Goal: Information Seeking & Learning: Check status

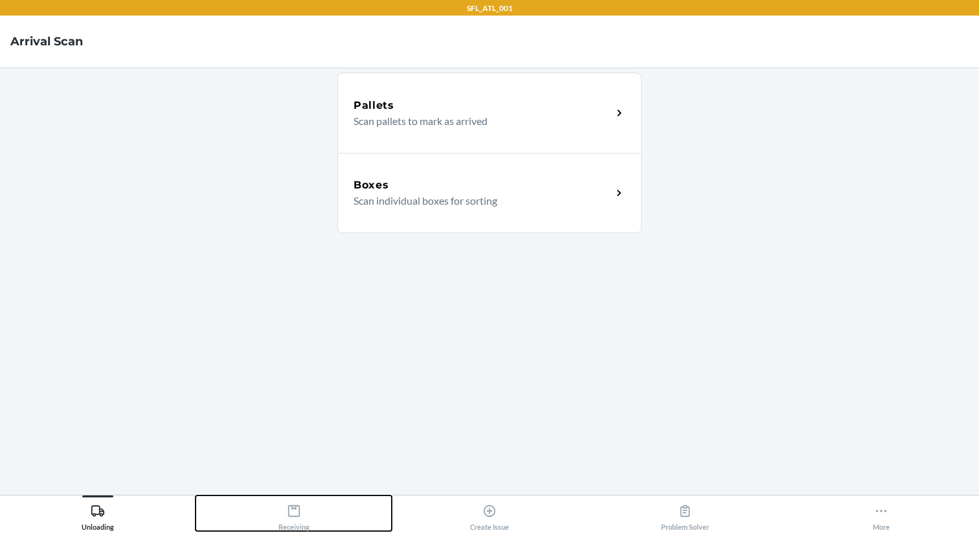
click at [288, 517] on icon at bounding box center [294, 511] width 14 height 14
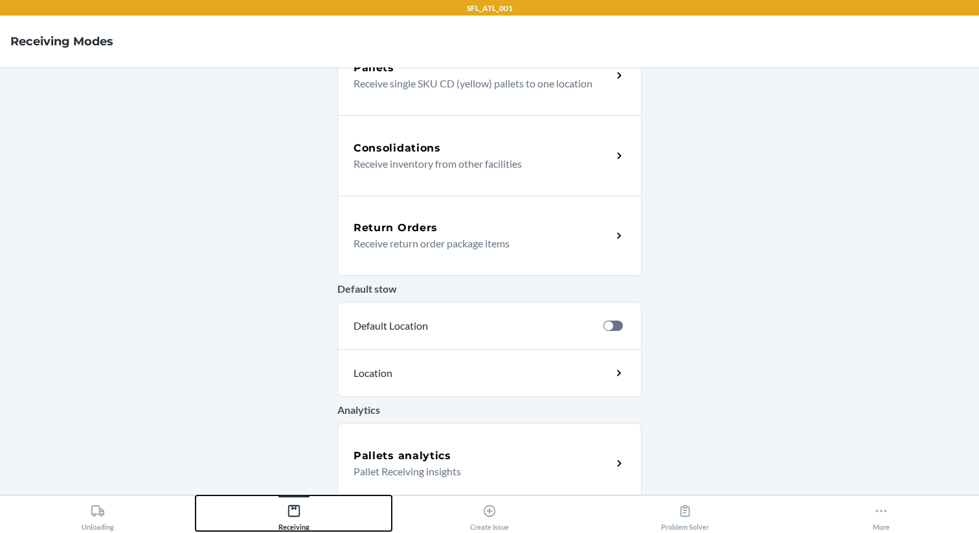
scroll to position [299, 0]
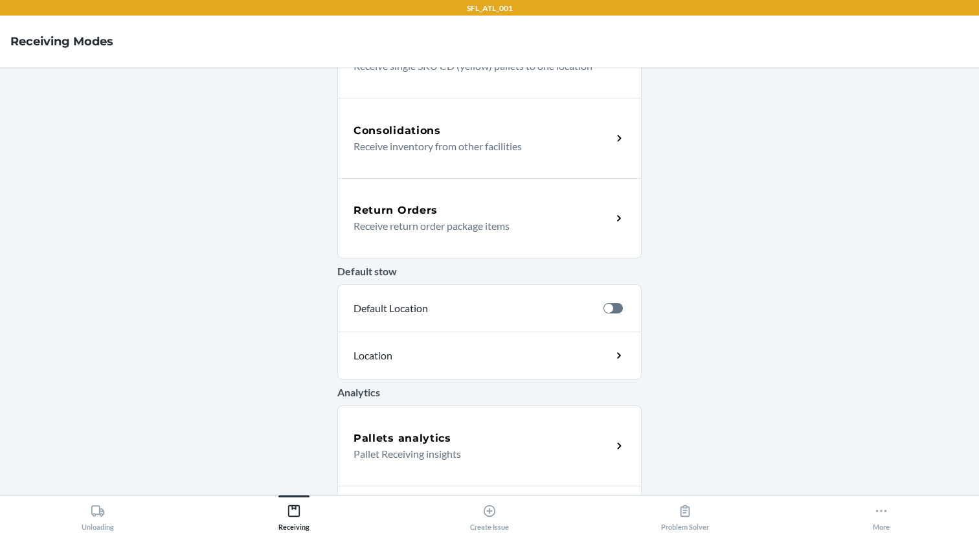
click at [431, 438] on h5 "Pallets analytics" at bounding box center [403, 439] width 98 height 16
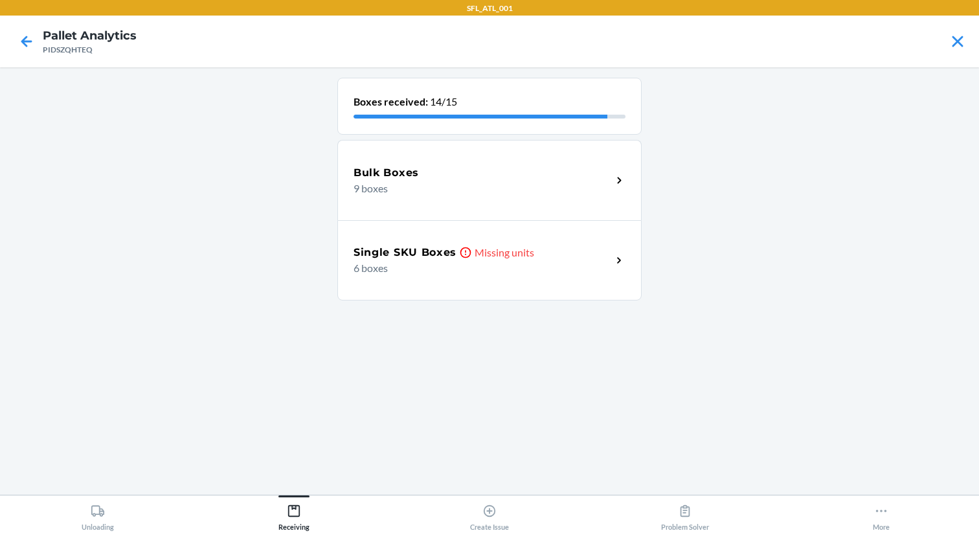
click at [537, 261] on p "6 boxes" at bounding box center [478, 268] width 248 height 16
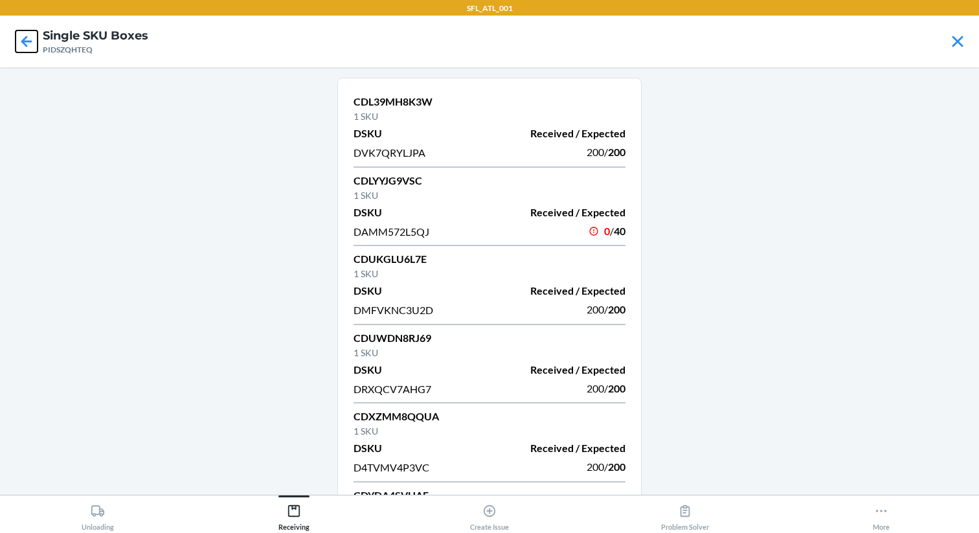
click at [24, 36] on icon at bounding box center [27, 41] width 22 height 22
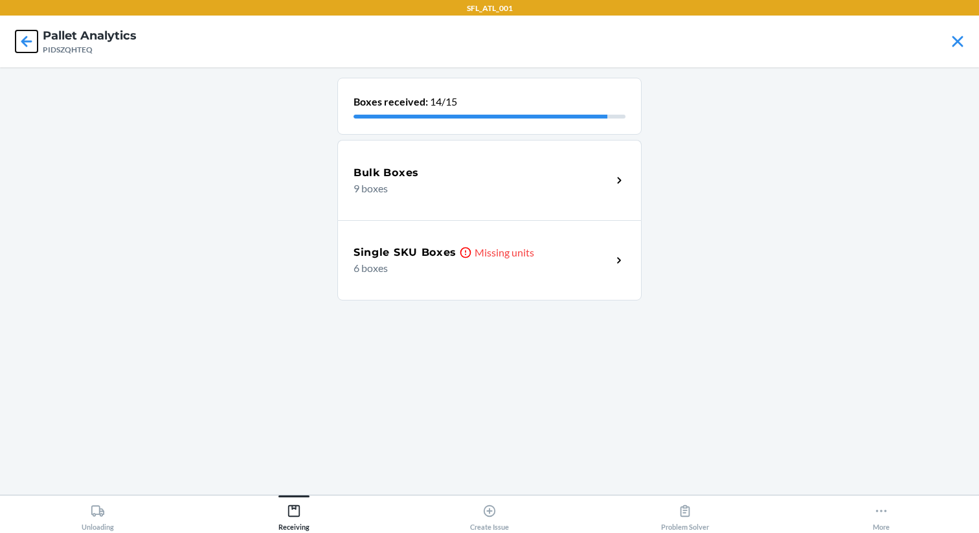
click at [24, 36] on icon at bounding box center [27, 41] width 22 height 22
click at [422, 198] on div "Bulk Boxes Missing units 67 boxes" at bounding box center [489, 180] width 304 height 80
